Goal: Task Accomplishment & Management: Manage account settings

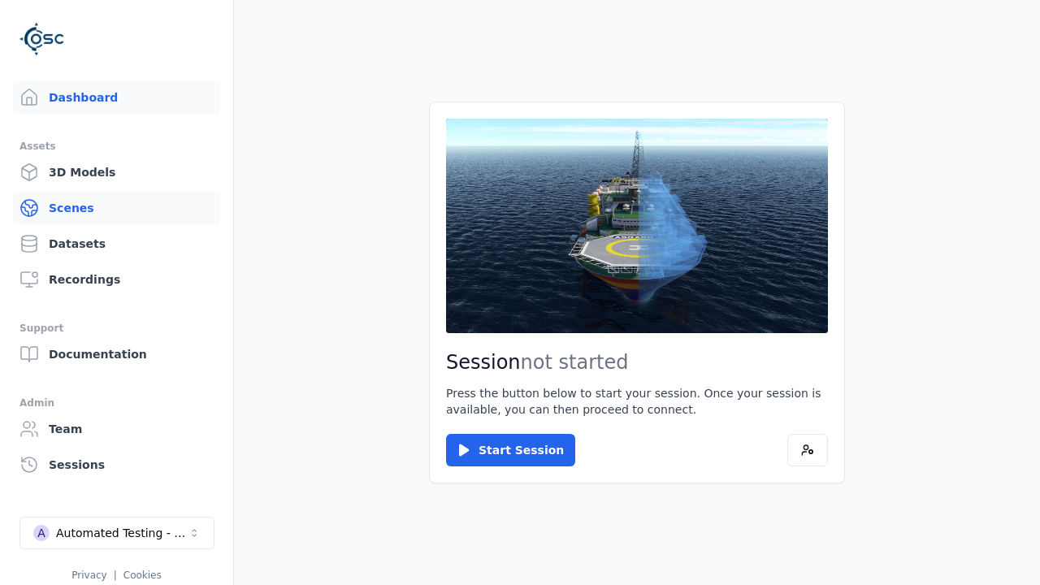
click at [116, 208] on link "Scenes" at bounding box center [116, 208] width 207 height 33
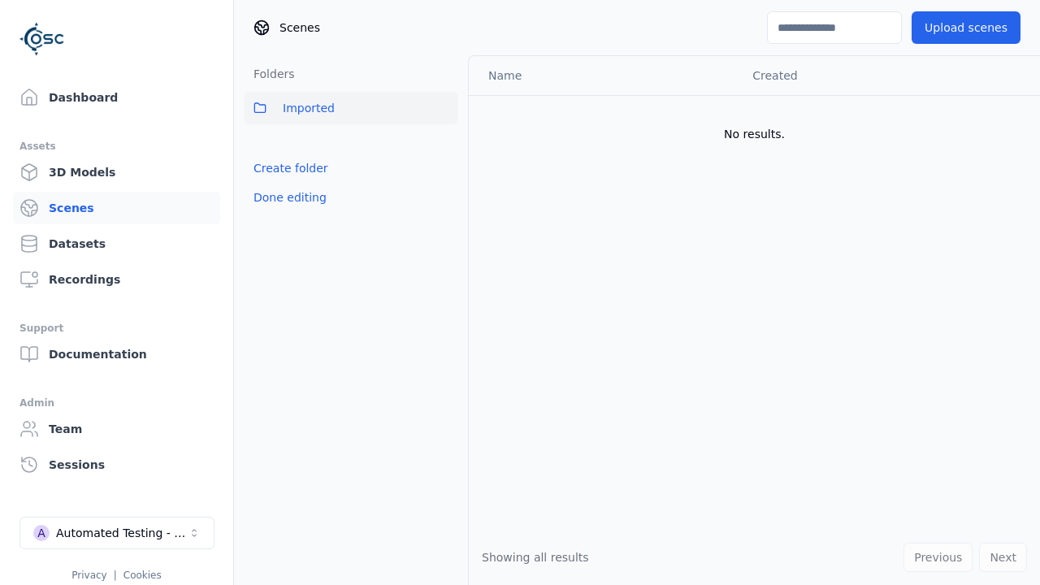
click at [286, 168] on link "Create folder" at bounding box center [291, 168] width 75 height 16
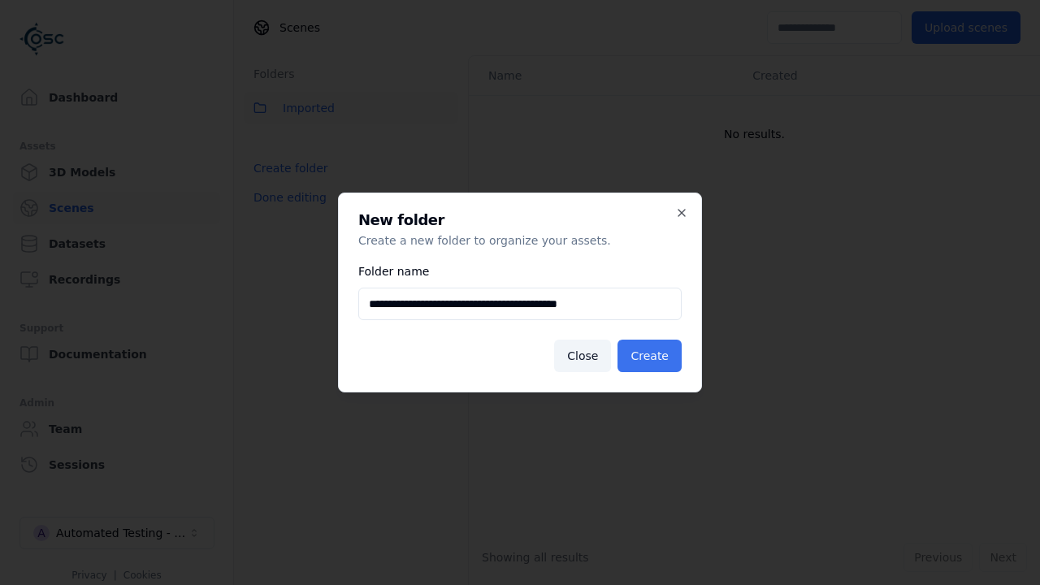
type input "**********"
click at [653, 356] on button "Create" at bounding box center [650, 356] width 64 height 33
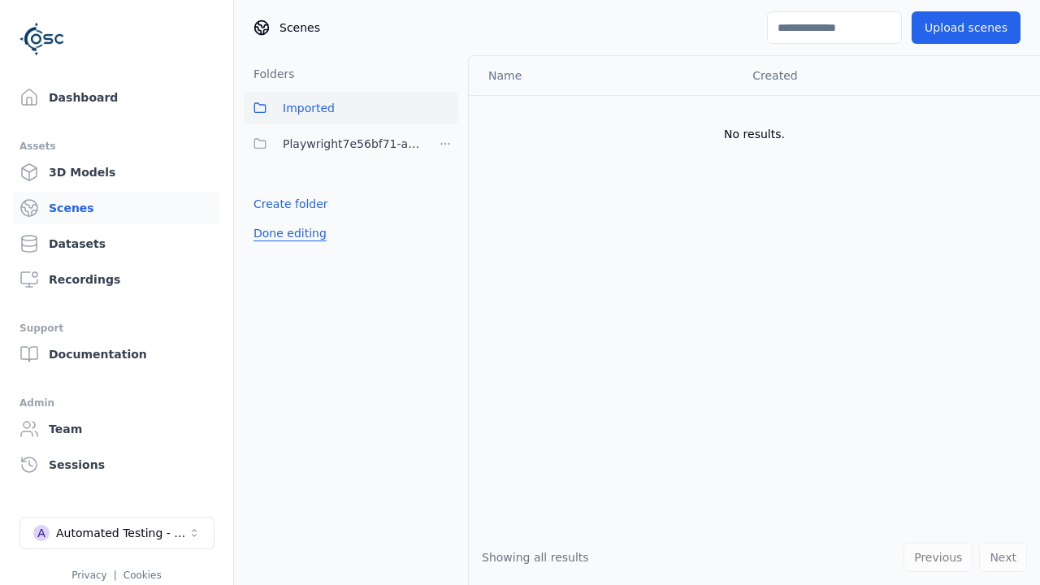
click at [286, 233] on button "Done editing" at bounding box center [290, 233] width 93 height 29
click at [271, 219] on button "Done editing" at bounding box center [290, 233] width 93 height 29
click at [445, 144] on html "Support Dashboard Assets 3D Models Scenes Datasets Recordings Support Documenta…" at bounding box center [520, 292] width 1040 height 585
click at [445, 202] on div "Rename" at bounding box center [451, 203] width 109 height 26
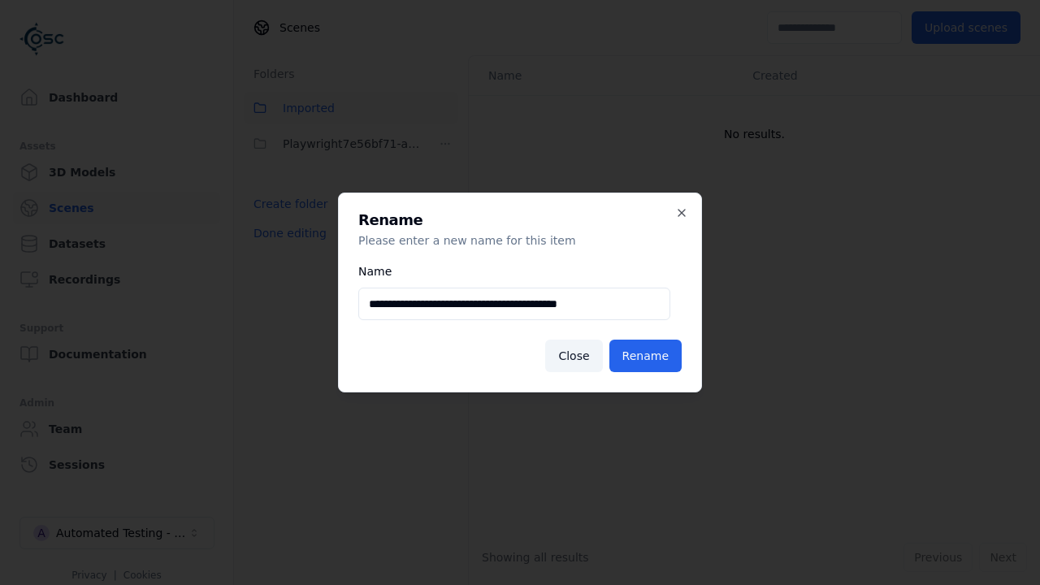
click at [514, 304] on input "**********" at bounding box center [514, 304] width 312 height 33
type input "**********"
click at [649, 356] on button "Rename" at bounding box center [646, 356] width 72 height 33
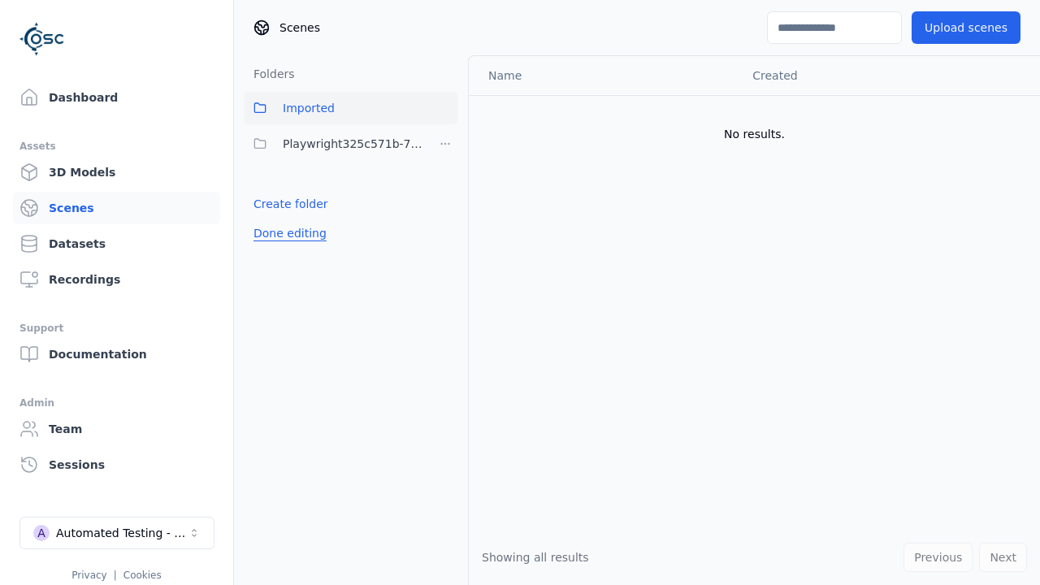
click at [286, 233] on button "Done editing" at bounding box center [290, 233] width 93 height 29
click at [271, 219] on button "Done editing" at bounding box center [290, 233] width 93 height 29
click at [445, 144] on html "Support Dashboard Assets 3D Models Scenes Datasets Recordings Support Documenta…" at bounding box center [520, 292] width 1040 height 585
click at [445, 228] on div "Delete" at bounding box center [451, 229] width 109 height 26
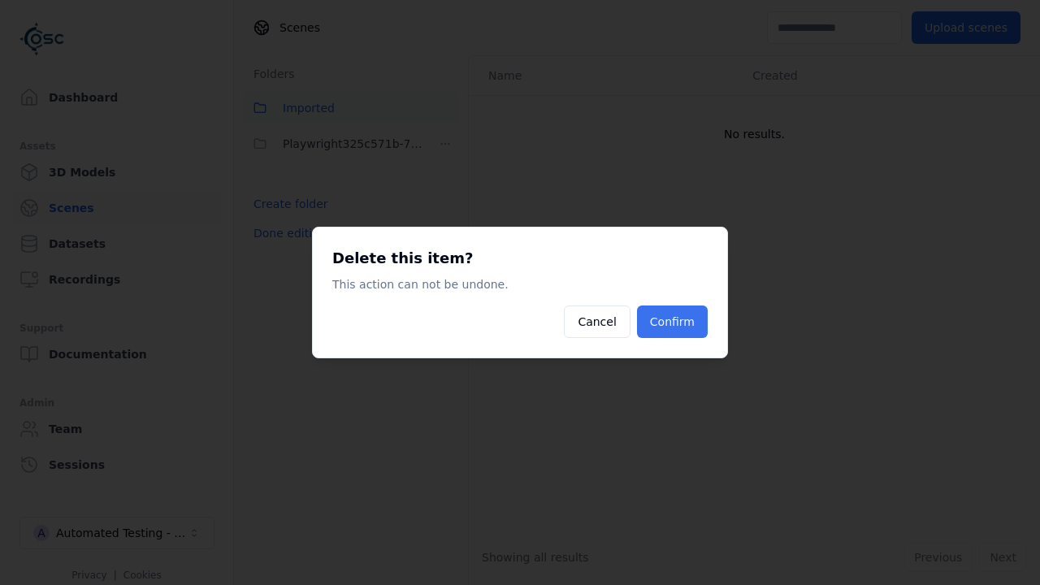
click at [675, 322] on button "Confirm" at bounding box center [672, 322] width 71 height 33
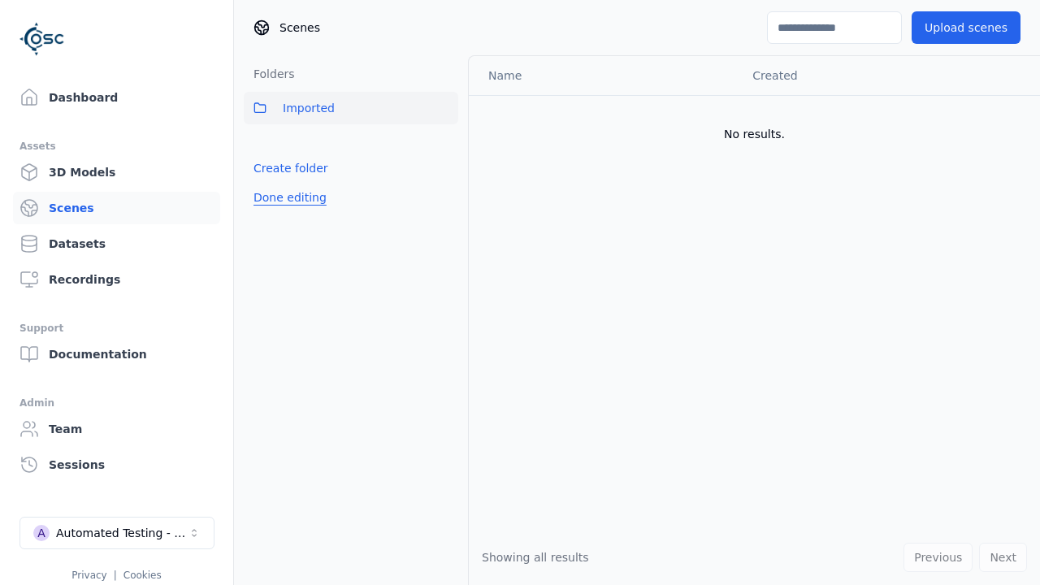
click at [286, 197] on button "Done editing" at bounding box center [290, 197] width 93 height 29
